Goal: Transaction & Acquisition: Obtain resource

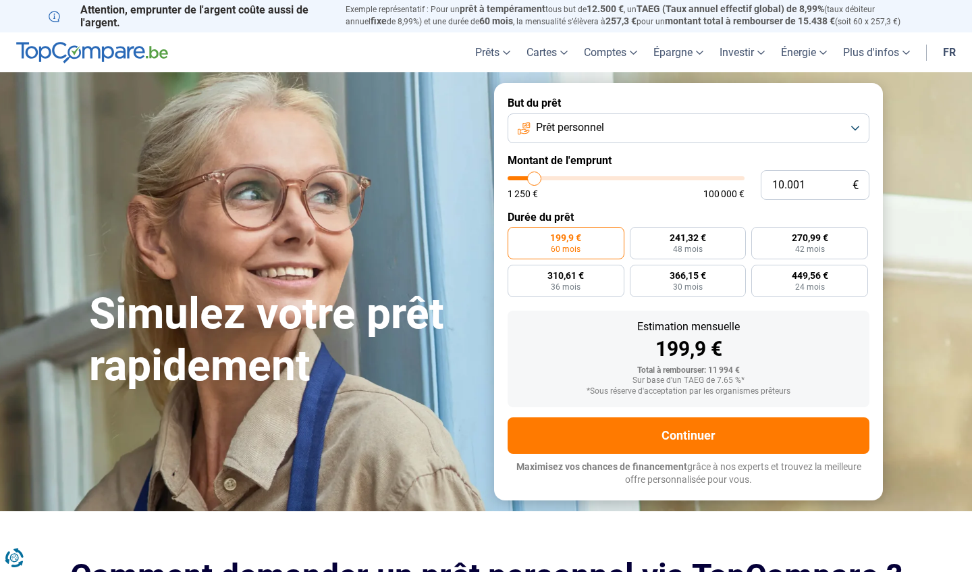
click at [856, 130] on button "Prêt personnel" at bounding box center [689, 128] width 362 height 30
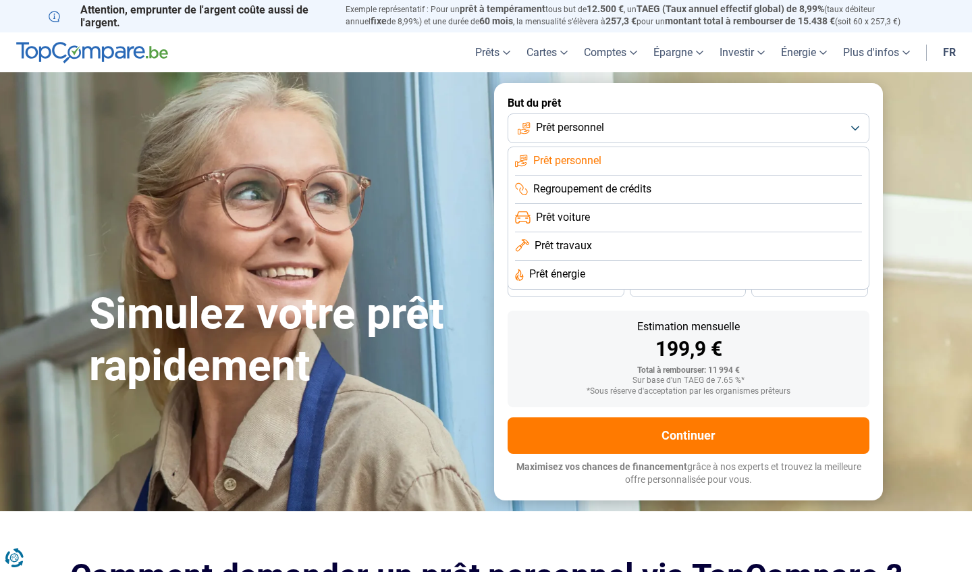
click at [615, 261] on li "Prêt travaux" at bounding box center [688, 275] width 347 height 28
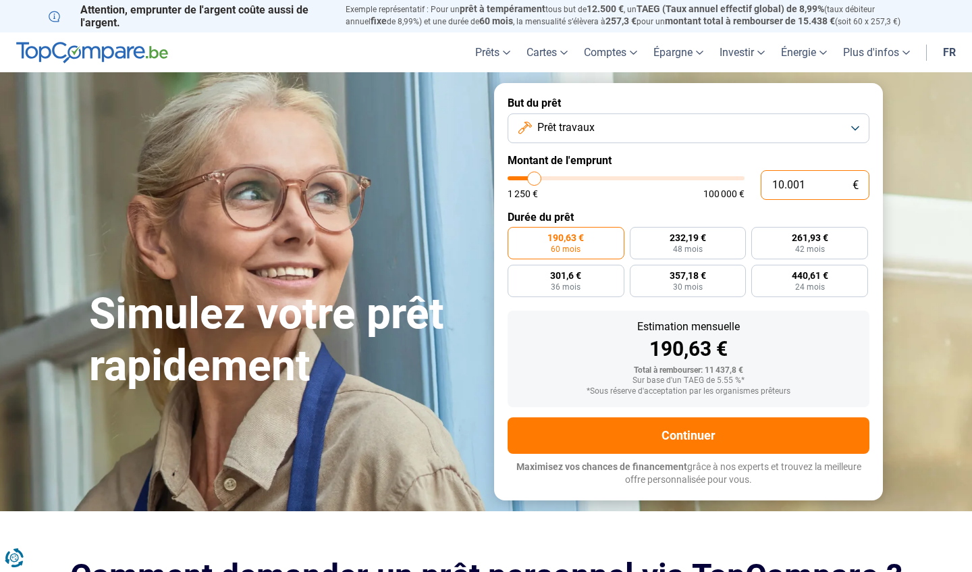
drag, startPoint x: 811, startPoint y: 182, endPoint x: 764, endPoint y: 186, distance: 46.7
click at [764, 186] on input "10.001" at bounding box center [815, 185] width 109 height 30
type input "3"
type input "1250"
type input "30"
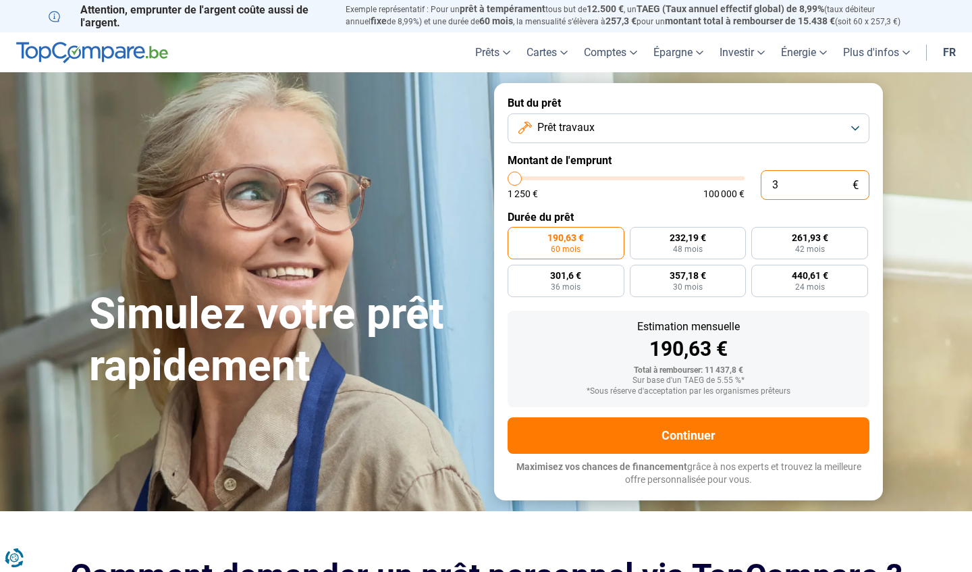
type input "1250"
type input "300"
type input "1250"
type input "3.000"
type input "3000"
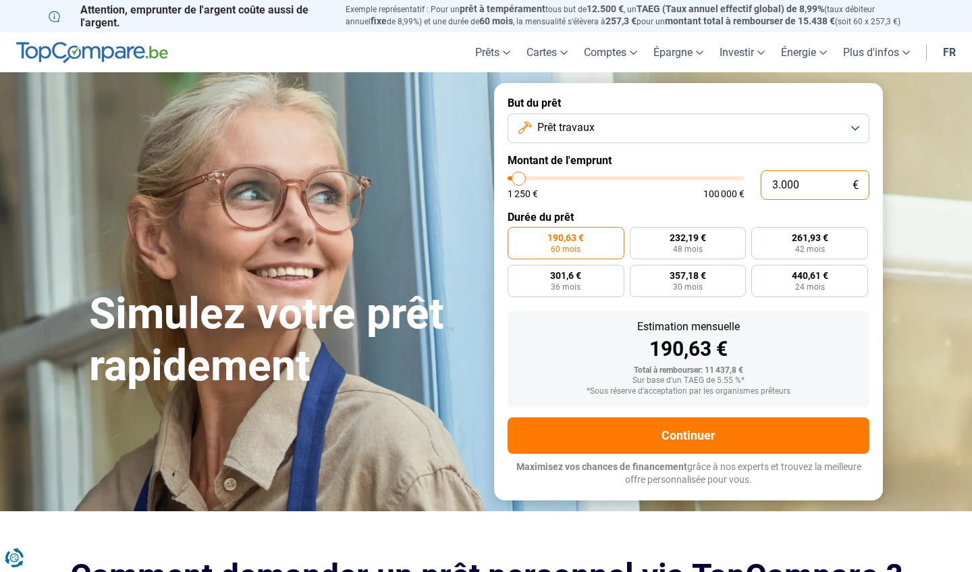
type input "30.000"
type input "30000"
radio input "false"
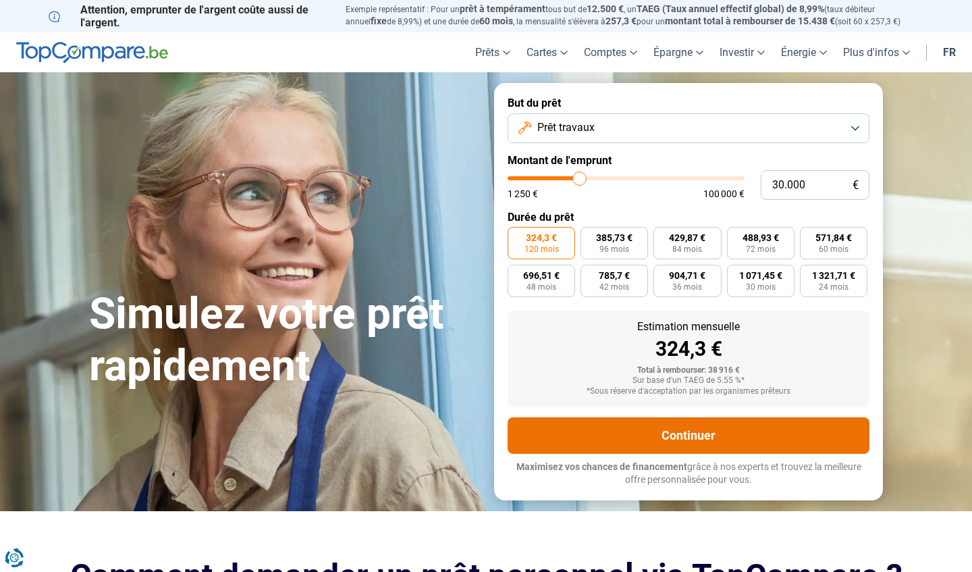
click at [659, 430] on button "Continuer" at bounding box center [689, 435] width 362 height 36
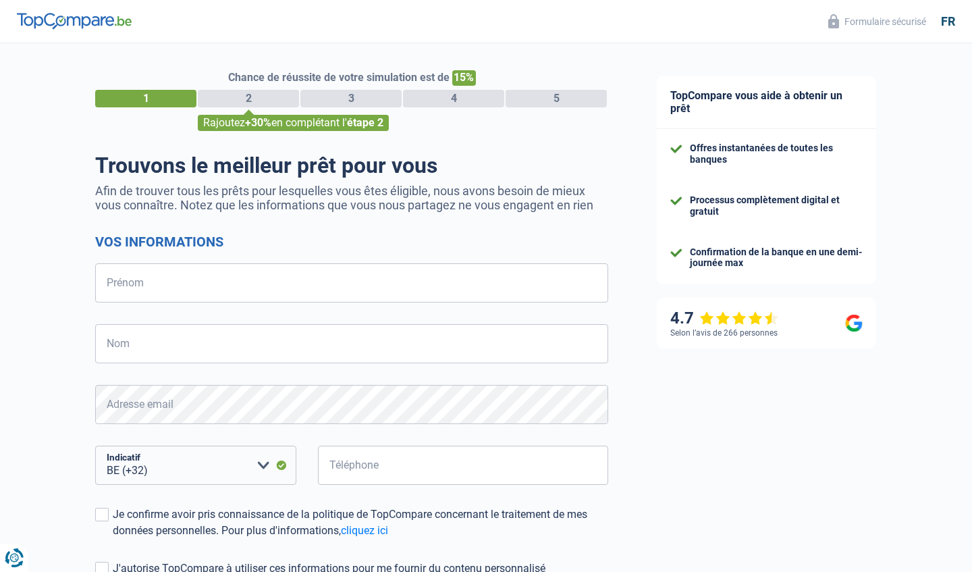
select select "32"
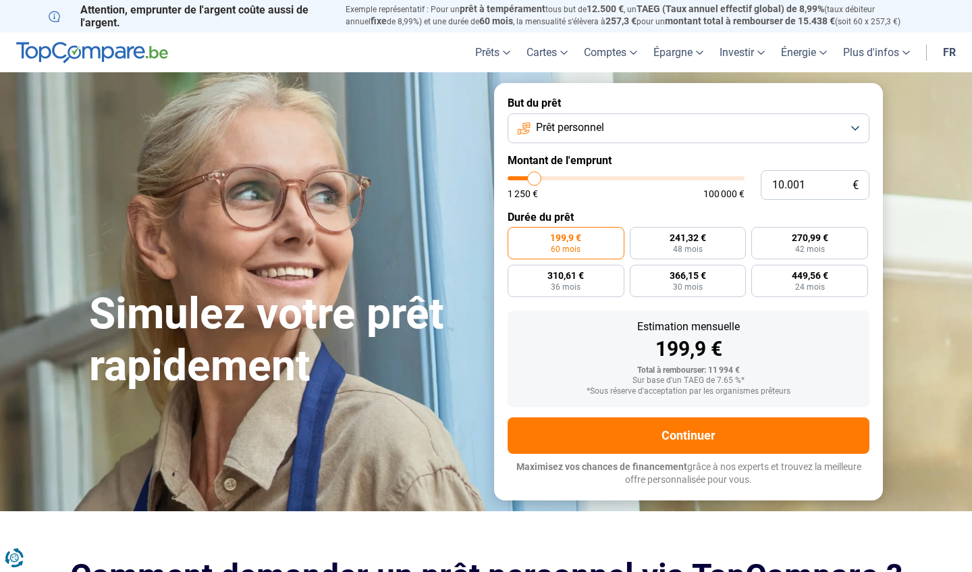
click at [843, 137] on button "Prêt personnel" at bounding box center [689, 128] width 362 height 30
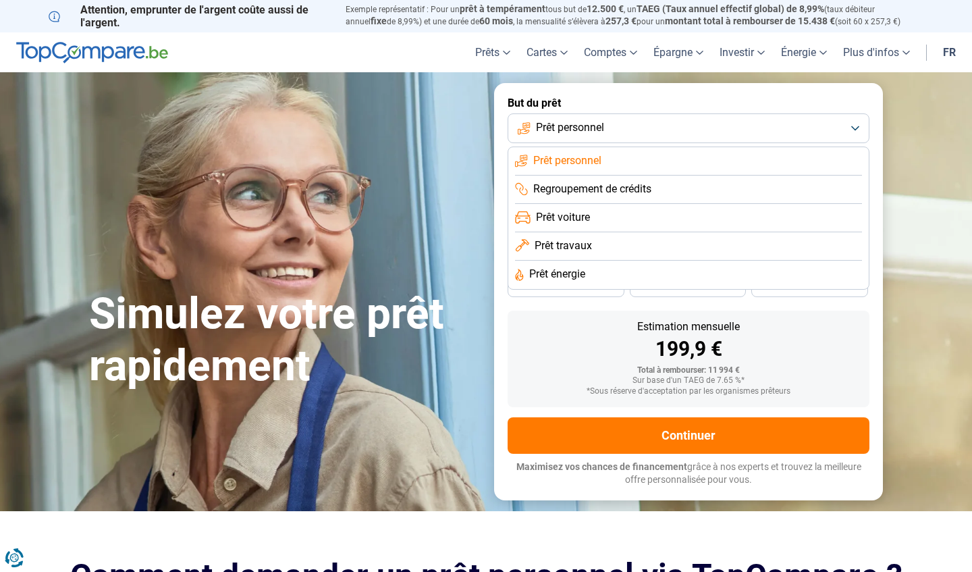
click at [669, 261] on li "Prêt travaux" at bounding box center [688, 275] width 347 height 28
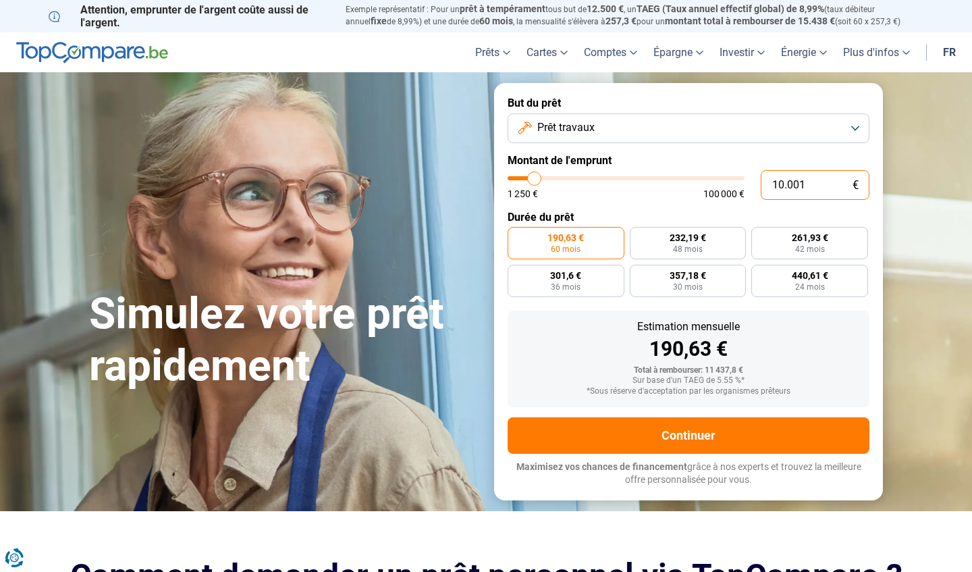
click at [814, 186] on input "10.001" at bounding box center [815, 185] width 109 height 30
type input "1.000"
type input "1250"
type input "100"
type input "1250"
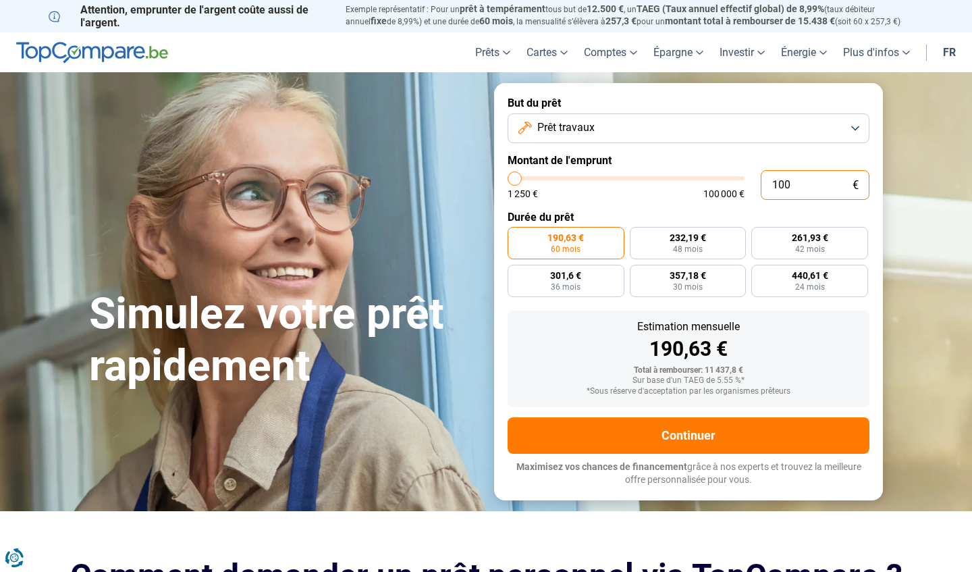
type input "10"
type input "1250"
type input "1"
type input "1250"
type input "0"
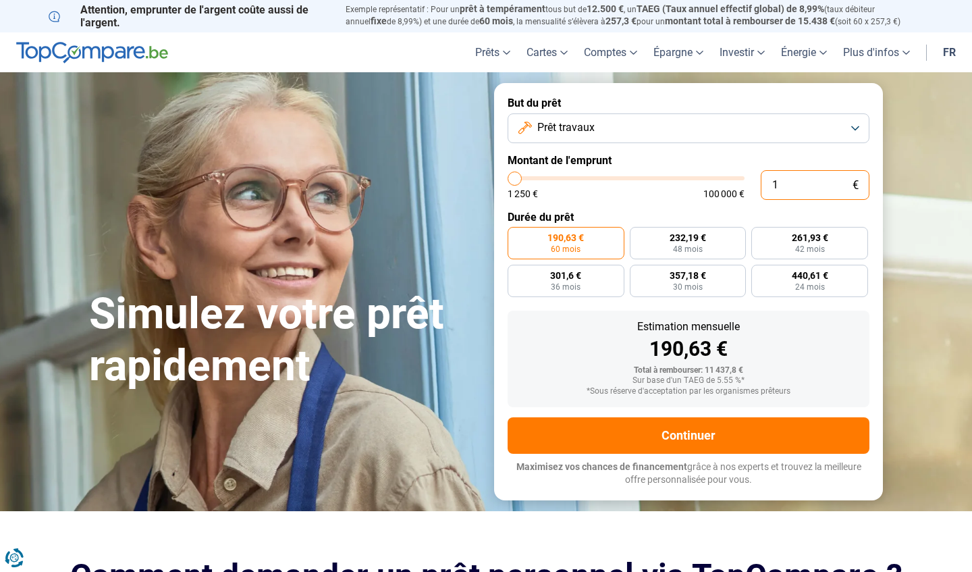
type input "1250"
type input "1.250"
type input "1250"
radio input "true"
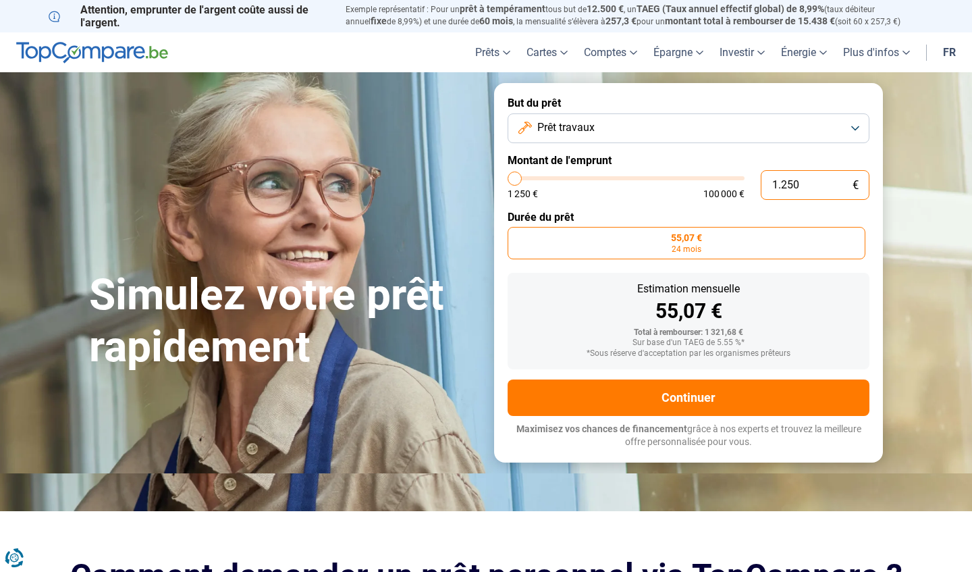
type input "125"
type input "1250"
type input "12"
type input "1250"
type input "1"
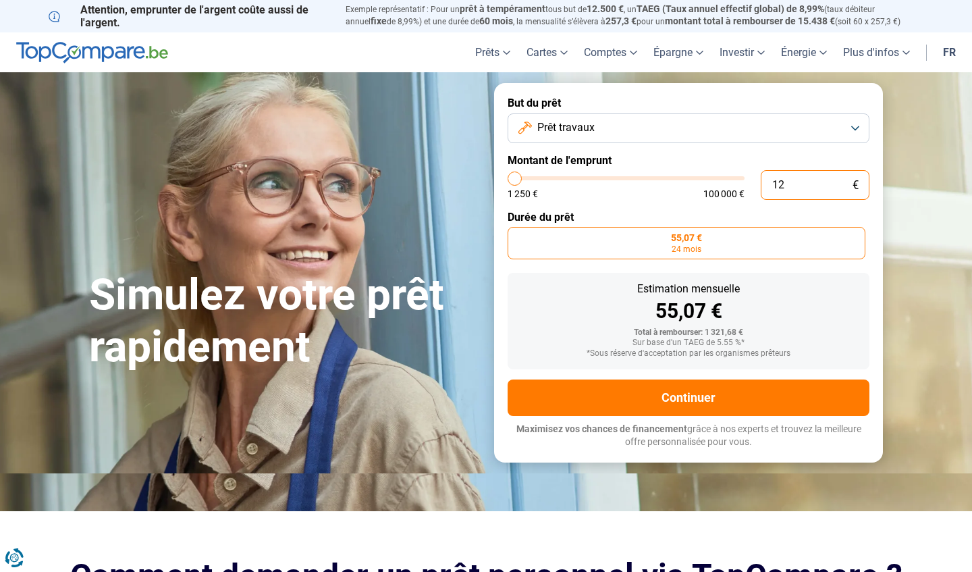
type input "1250"
type input "0"
type input "1250"
type input "1.250"
type input "1250"
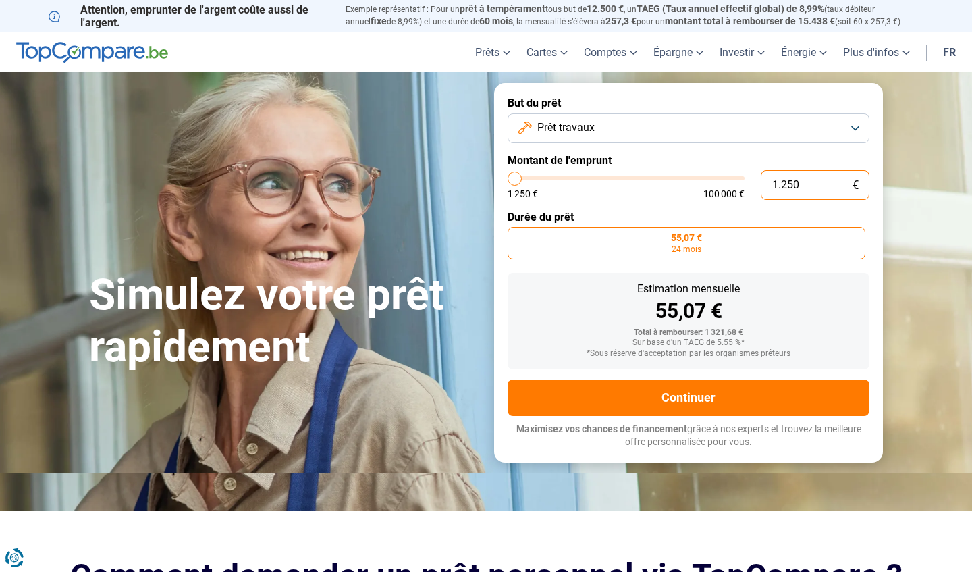
type input "125"
type input "1250"
type input "12"
type input "1250"
type input "1"
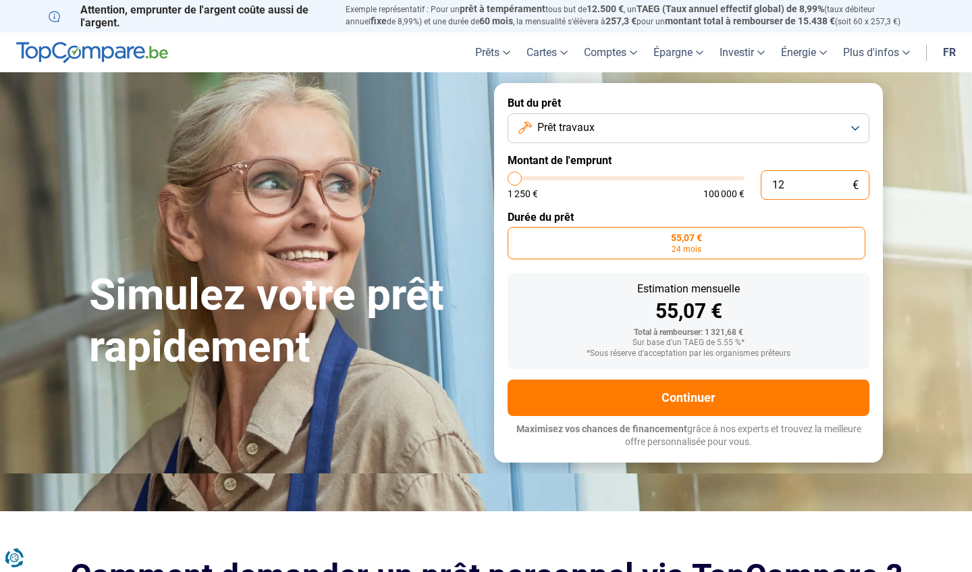
type input "1250"
type input "0"
type input "1250"
type input "1.250"
type input "1250"
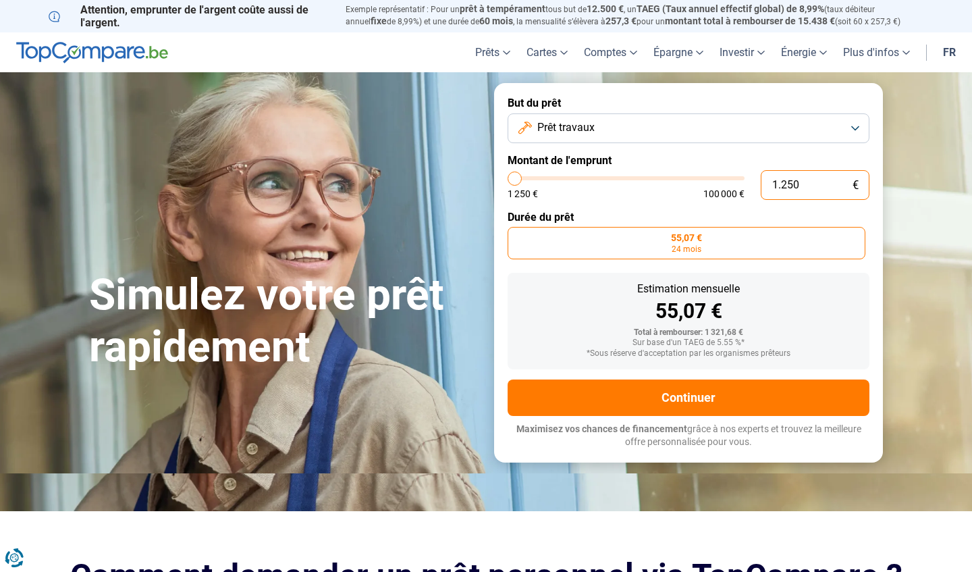
type input "12.503"
type input "12500"
radio input "false"
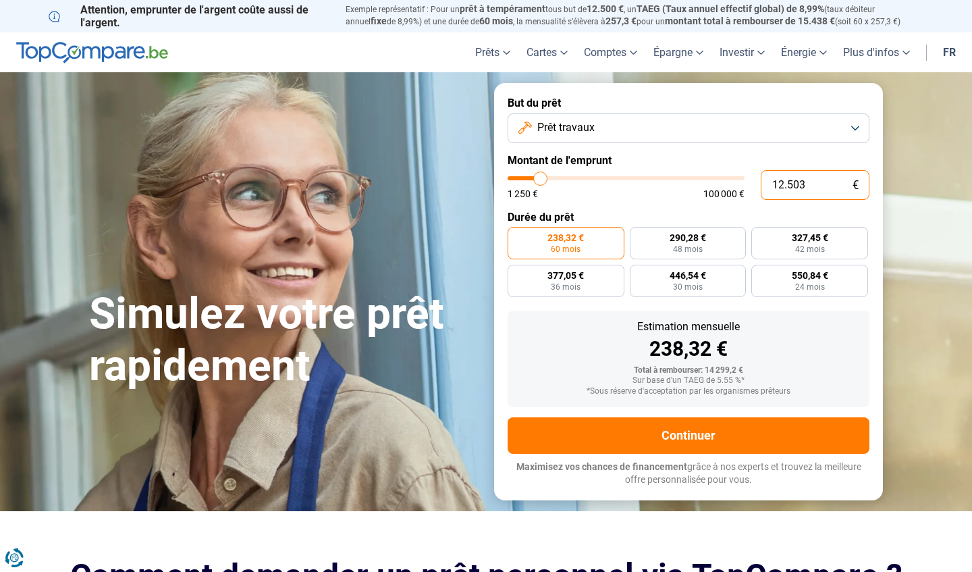
type input "1.250"
type input "1250"
type input "125"
type input "1250"
type input "12"
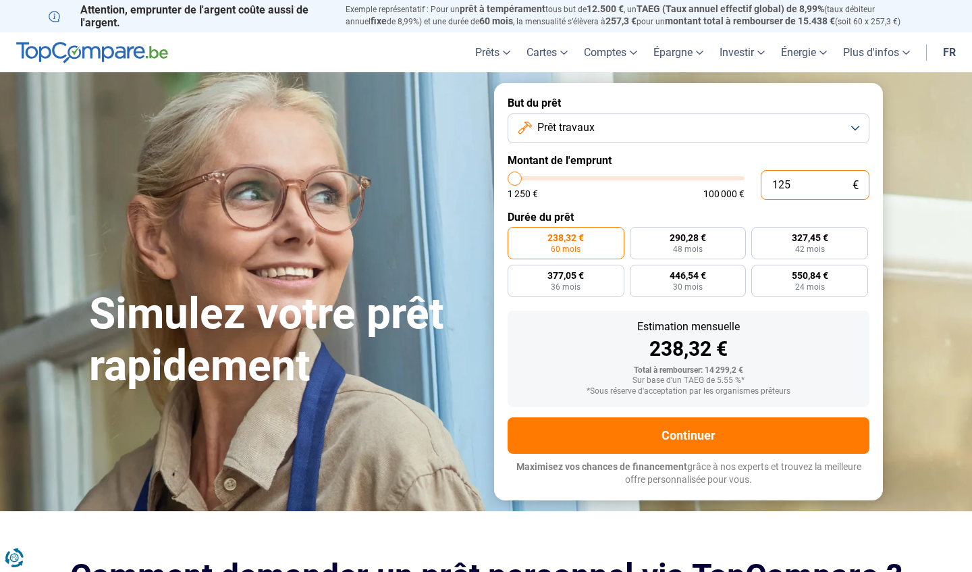
type input "1250"
type input "1"
type input "1250"
drag, startPoint x: 773, startPoint y: 185, endPoint x: 814, endPoint y: 185, distance: 40.5
click at [814, 185] on input "10.001" at bounding box center [815, 185] width 109 height 30
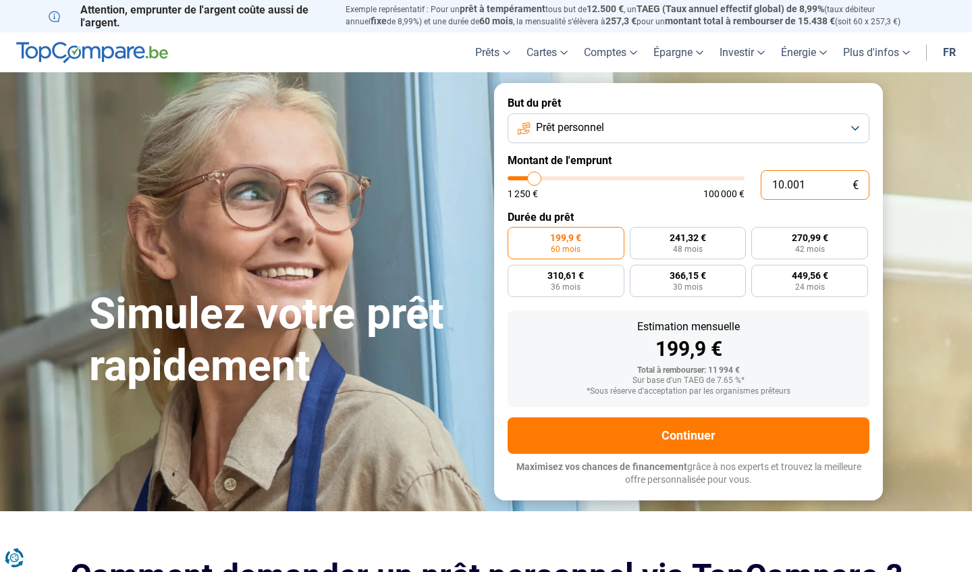
type input "3"
type input "1250"
type input "36"
type input "1250"
type input "1.250"
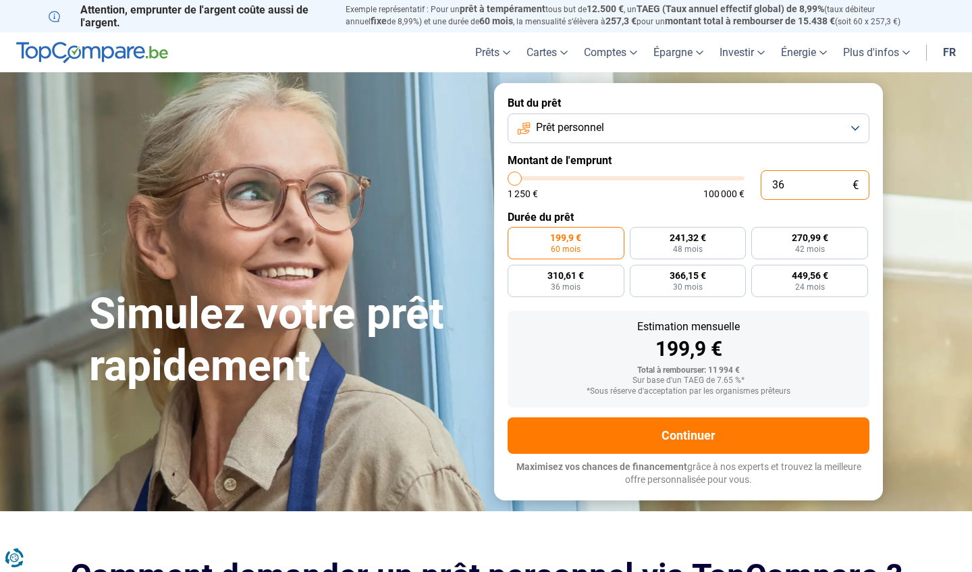
type input "1250"
radio input "true"
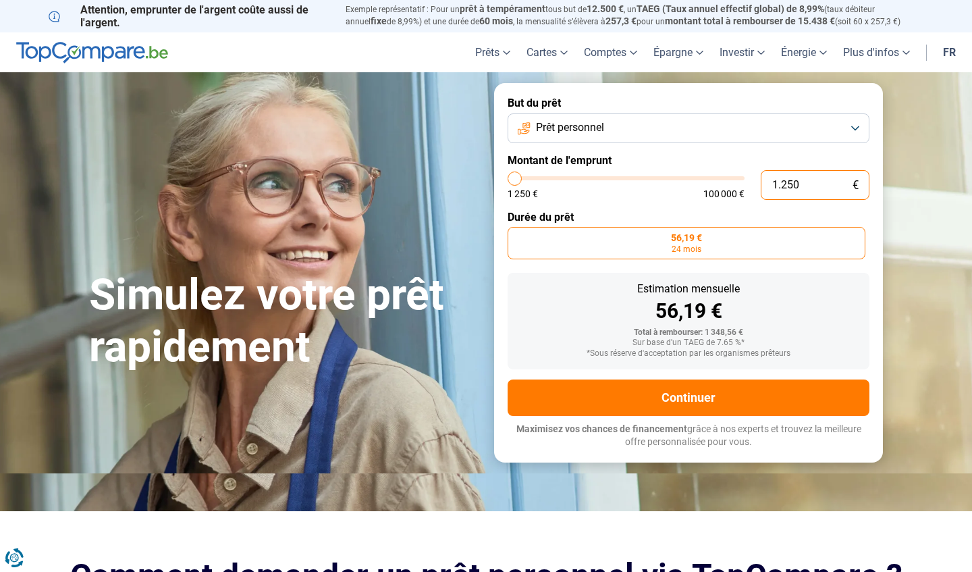
type input "125"
type input "1250"
type input "1.255"
type input "1250"
click at [856, 127] on button "Prêt personnel" at bounding box center [689, 128] width 362 height 30
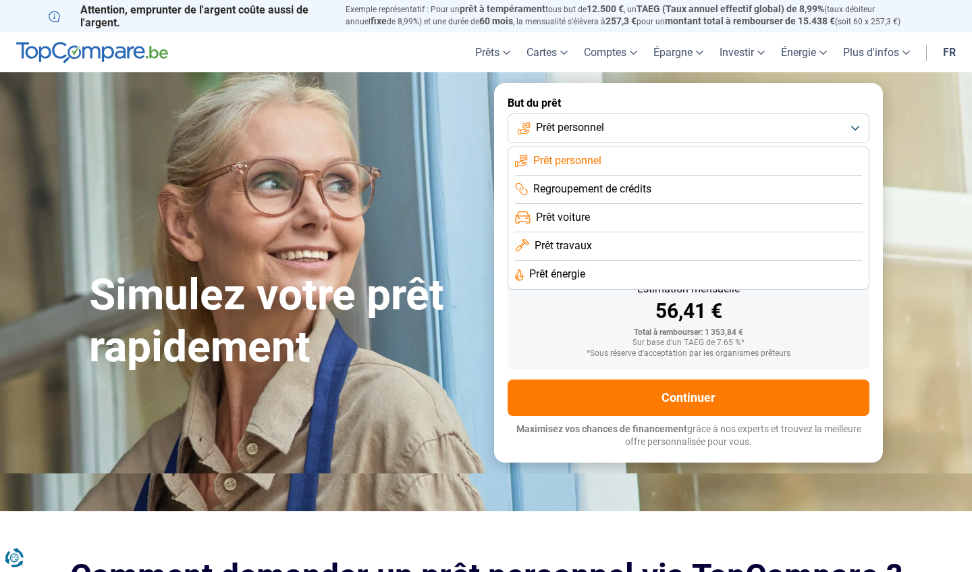
click at [760, 261] on li "Prêt travaux" at bounding box center [688, 275] width 347 height 28
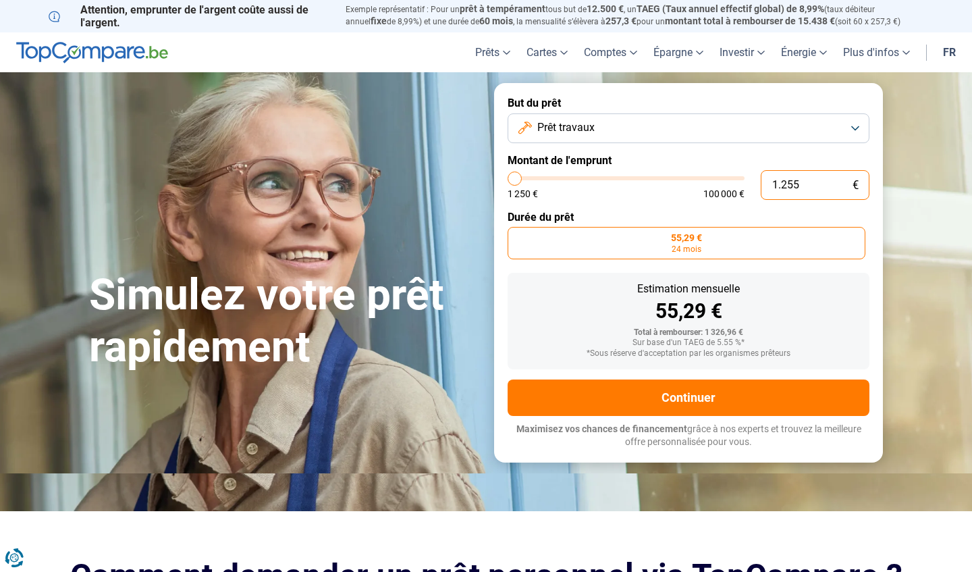
drag, startPoint x: 806, startPoint y: 188, endPoint x: 758, endPoint y: 185, distance: 48.7
click at [758, 185] on div "1.255 € 1 250 € 100 000 €" at bounding box center [689, 185] width 362 height 30
type input "3"
type input "1250"
type input "30"
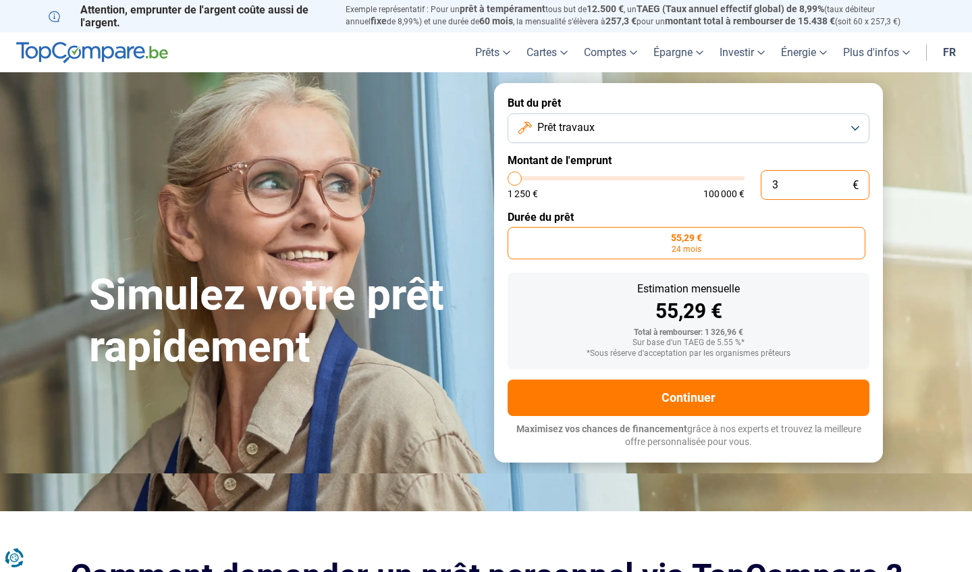
type input "1250"
type input "3"
type input "1250"
type input "35"
type input "1250"
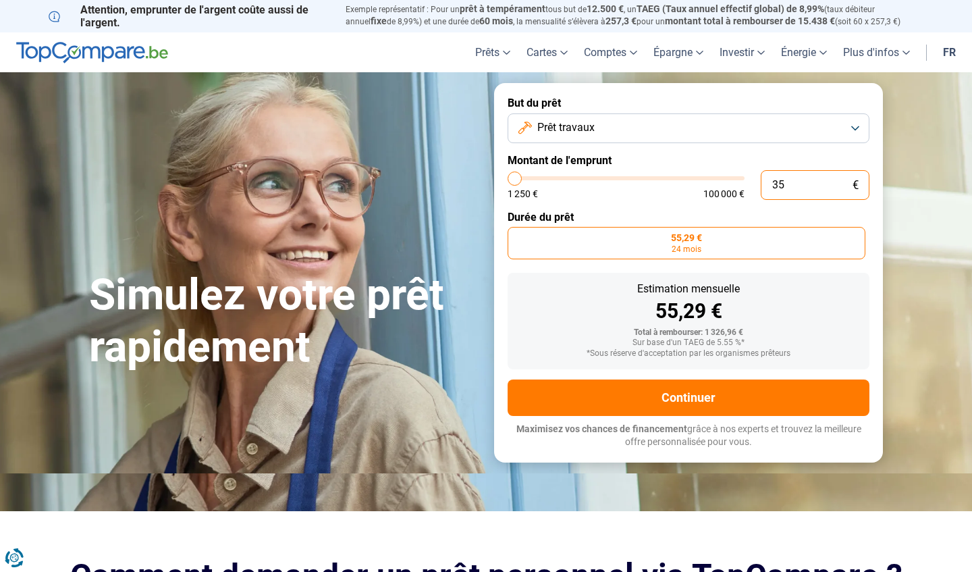
type input "350"
type input "1250"
type input "3.500"
type input "3500"
type input "35.000"
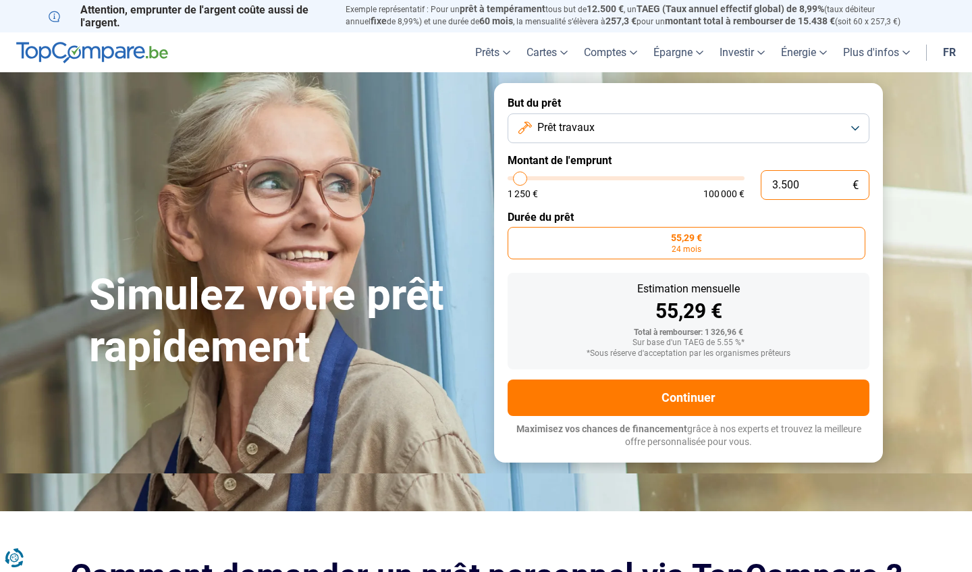
type input "35000"
radio input "false"
